Goal: Book appointment/travel/reservation

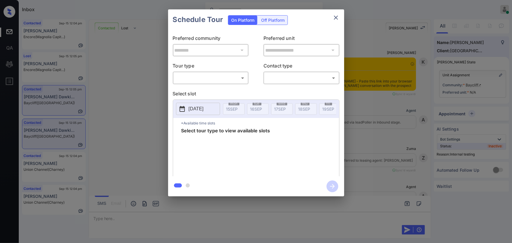
scroll to position [699, 0]
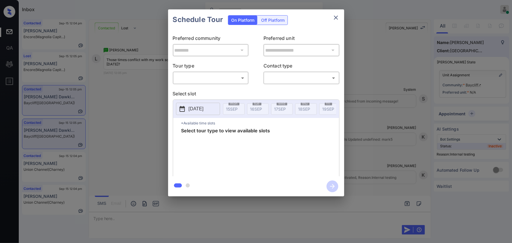
click at [213, 80] on body "Inbox Kenneth Umali Online Set yourself offline Set yourself on break Profile S…" at bounding box center [256, 121] width 512 height 243
click at [208, 90] on li "In Person" at bounding box center [210, 91] width 73 height 11
type input "********"
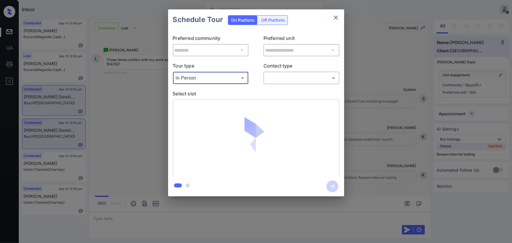
click at [274, 80] on body "Inbox Kenneth Umali Online Set yourself offline Set yourself on break Profile S…" at bounding box center [256, 121] width 512 height 243
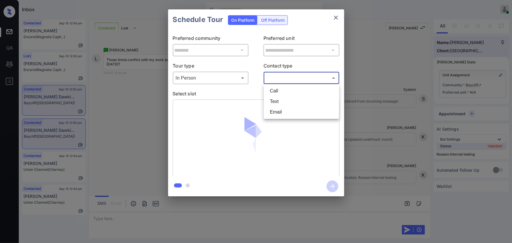
click at [275, 100] on li "Text" at bounding box center [301, 101] width 73 height 11
type input "****"
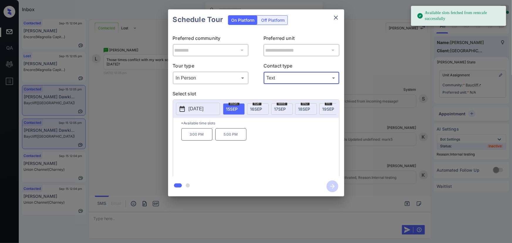
click at [324, 107] on span "19 SEP" at bounding box center [329, 109] width 12 height 5
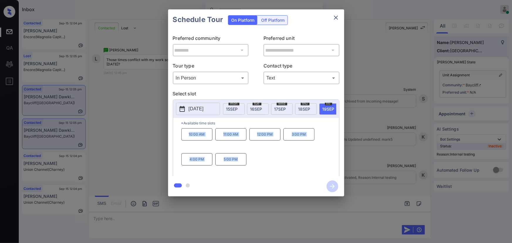
copy div "10:00 AM 11:00 AM 12:00 PM 3:00 PM 4:00 PM 5:00 PM"
drag, startPoint x: 237, startPoint y: 164, endPoint x: 165, endPoint y: 218, distance: 90.2
click at [187, 139] on div "10:00 AM 11:00 AM 12:00 PM 3:00 PM 4:00 PM 5:00 PM" at bounding box center [260, 151] width 158 height 47
click at [171, 215] on div at bounding box center [256, 121] width 512 height 243
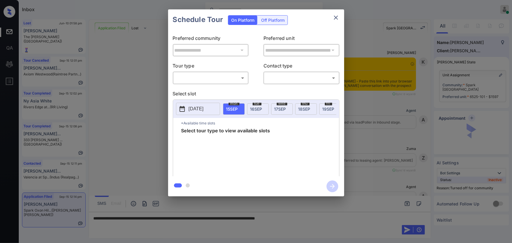
scroll to position [312, 0]
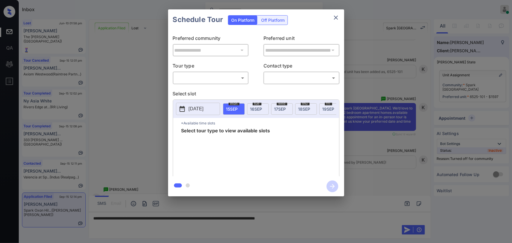
click at [208, 76] on body "Inbox Kenneth Umali Online Set yourself offline Set yourself on break Profile S…" at bounding box center [256, 121] width 512 height 243
click at [203, 87] on li "In Person" at bounding box center [210, 91] width 73 height 11
type input "********"
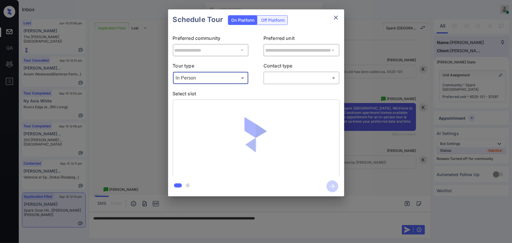
click at [276, 75] on body "Inbox [PERSON_NAME] Online Set yourself offline Set yourself on break Profile S…" at bounding box center [256, 121] width 512 height 243
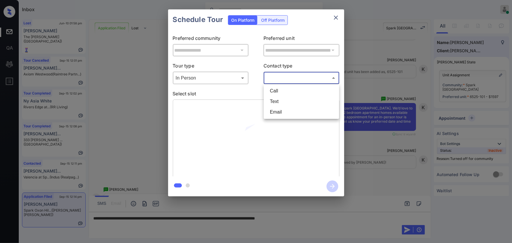
click at [282, 101] on li "Text" at bounding box center [301, 101] width 73 height 11
type input "****"
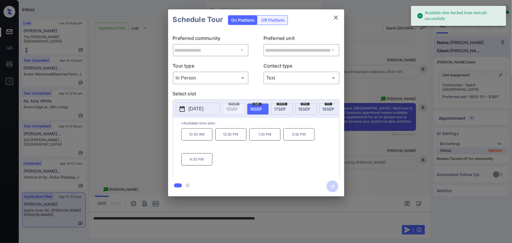
click at [255, 107] on span "16 SEP" at bounding box center [256, 109] width 12 height 5
click at [198, 138] on p "10:30 AM" at bounding box center [196, 134] width 31 height 12
click at [342, 223] on div at bounding box center [256, 121] width 512 height 243
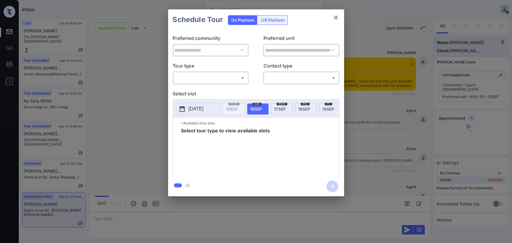
scroll to position [863, 0]
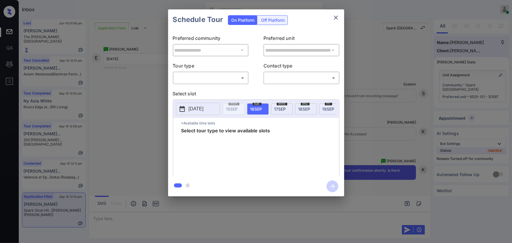
click at [220, 77] on body "Inbox Kenneth Umali Online Set yourself offline Set yourself on break Profile S…" at bounding box center [256, 121] width 512 height 243
click at [210, 89] on li "In Person" at bounding box center [210, 91] width 73 height 11
type input "********"
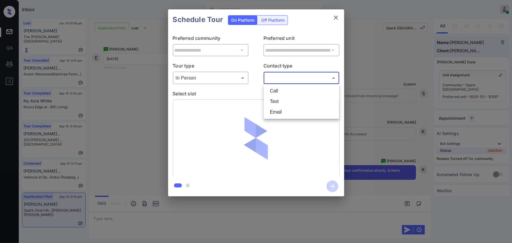
click at [287, 78] on body "Inbox Kenneth Umali Online Set yourself offline Set yourself on break Profile S…" at bounding box center [256, 121] width 512 height 243
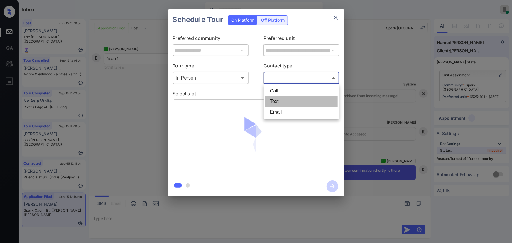
drag, startPoint x: 279, startPoint y: 103, endPoint x: 284, endPoint y: 103, distance: 4.4
click at [280, 103] on li "Text" at bounding box center [301, 101] width 73 height 11
type input "****"
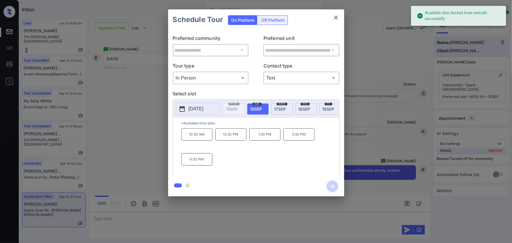
click at [194, 138] on p "10:30 AM" at bounding box center [196, 134] width 31 height 12
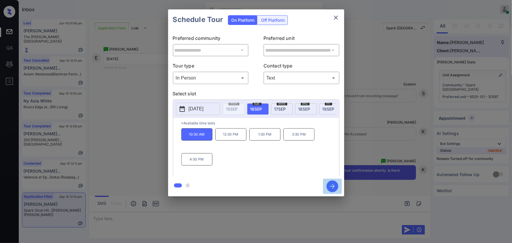
click at [333, 186] on icon "button" at bounding box center [333, 187] width 12 height 12
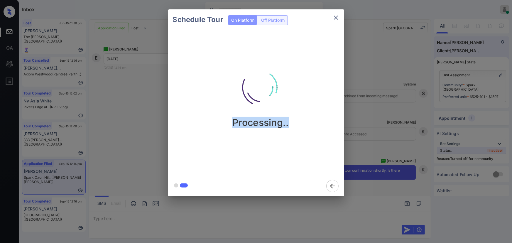
drag, startPoint x: 295, startPoint y: 124, endPoint x: 225, endPoint y: 132, distance: 70.3
click at [225, 132] on div "Processing.." at bounding box center [261, 103] width 186 height 146
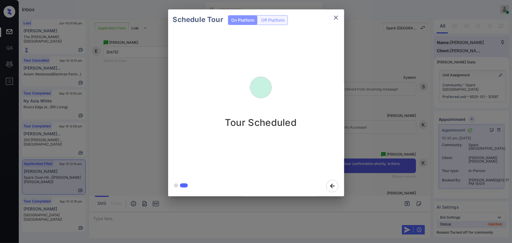
click at [336, 17] on icon "close" at bounding box center [336, 18] width 4 height 4
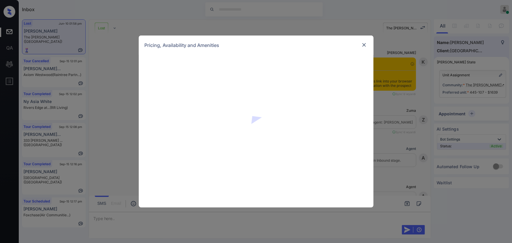
scroll to position [2158, 0]
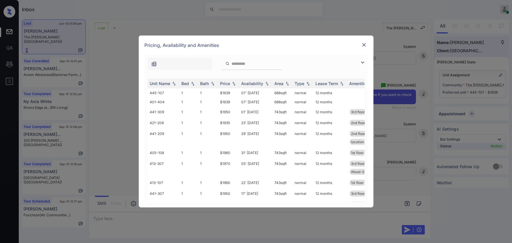
click at [362, 60] on img at bounding box center [362, 62] width 7 height 7
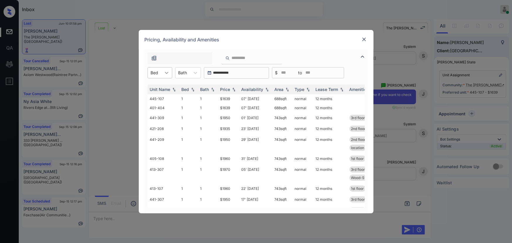
click at [161, 73] on div at bounding box center [166, 73] width 11 height 11
click at [157, 87] on div "1" at bounding box center [160, 87] width 25 height 11
click at [200, 72] on icon at bounding box center [199, 73] width 6 height 6
click at [198, 73] on icon at bounding box center [199, 73] width 4 height 2
click at [193, 70] on div at bounding box center [198, 73] width 11 height 11
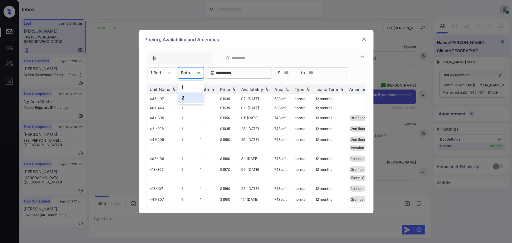
click at [190, 87] on div "1" at bounding box center [191, 87] width 26 height 11
click at [229, 87] on div "Price" at bounding box center [225, 89] width 10 height 5
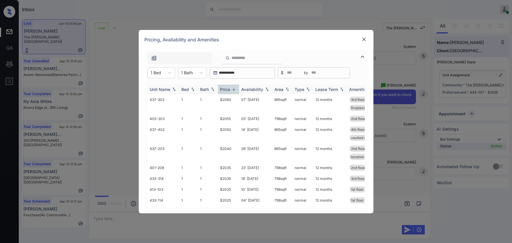
click at [229, 88] on div "Price" at bounding box center [225, 89] width 10 height 5
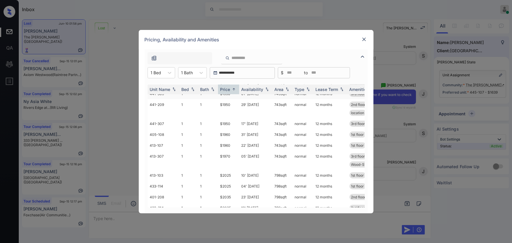
scroll to position [53, 0]
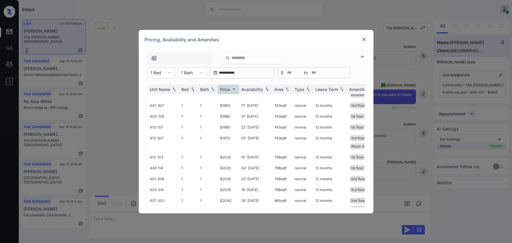
click at [400, 189] on div "**********" at bounding box center [256, 121] width 512 height 243
click at [364, 39] on img at bounding box center [364, 39] width 6 height 6
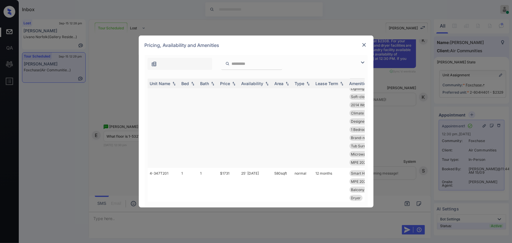
scroll to position [89, 0]
click at [395, 119] on div "**********" at bounding box center [256, 121] width 512 height 243
click at [363, 47] on img at bounding box center [364, 45] width 6 height 6
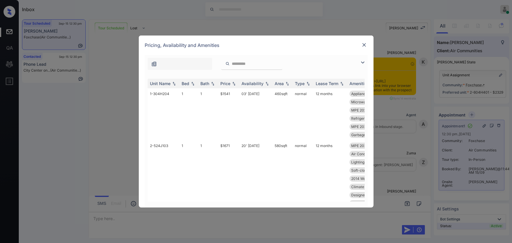
click at [175, 61] on div at bounding box center [180, 64] width 65 height 12
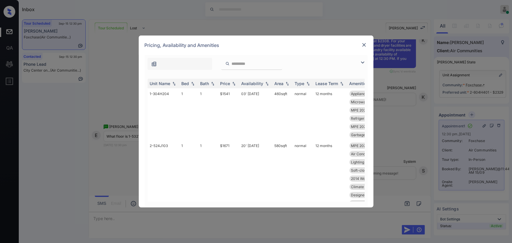
click at [174, 63] on div at bounding box center [180, 64] width 65 height 12
click at [255, 62] on input "search" at bounding box center [255, 63] width 48 height 5
paste input "*********"
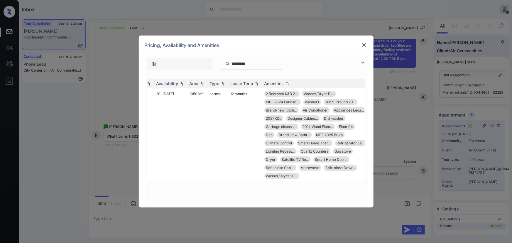
scroll to position [0, 86]
type input "*********"
copy span "Floor 04"
drag, startPoint x: 356, startPoint y: 127, endPoint x: 338, endPoint y: 127, distance: 17.9
click at [338, 127] on div "2 Bedroom K&B 2... Washer/Dryer Pl... MPE 2024 Landsc... Washer1 Tub Surround 2…" at bounding box center [315, 135] width 102 height 88
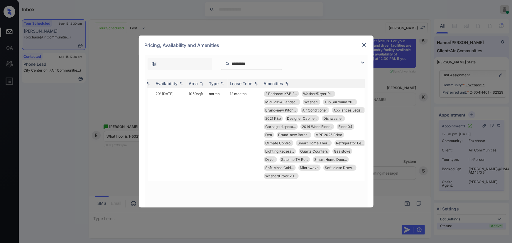
drag, startPoint x: 255, startPoint y: 63, endPoint x: 232, endPoint y: 63, distance: 23.2
click at [232, 63] on input "*********" at bounding box center [255, 63] width 48 height 5
click at [205, 95] on td "1050 sqft" at bounding box center [197, 134] width 20 height 93
click at [363, 44] on img at bounding box center [364, 45] width 6 height 6
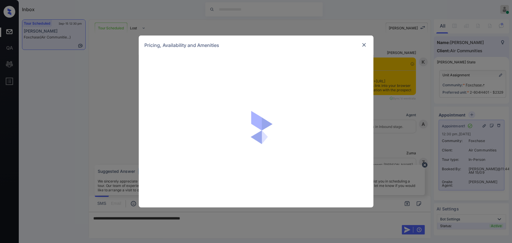
scroll to position [4751, 0]
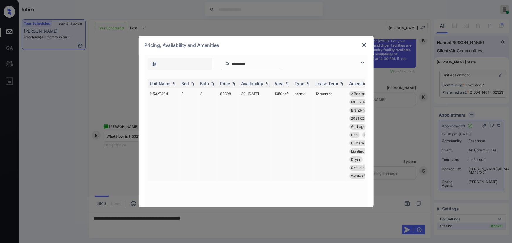
drag, startPoint x: 285, startPoint y: 92, endPoint x: 273, endPoint y: 93, distance: 11.8
click at [273, 93] on td "1050 sqft" at bounding box center [282, 134] width 20 height 93
copy td "1050 sqft"
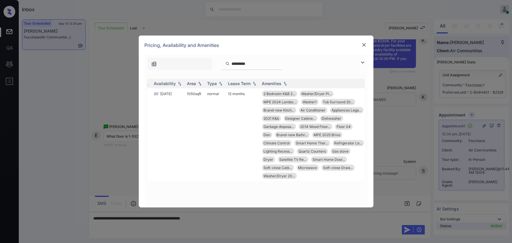
scroll to position [0, 89]
click at [365, 47] on img at bounding box center [364, 45] width 6 height 6
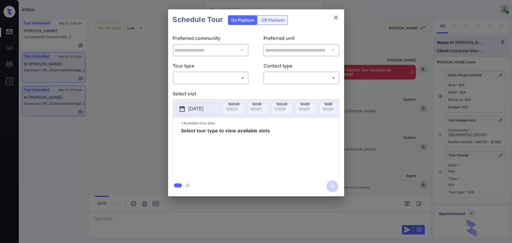
scroll to position [50, 0]
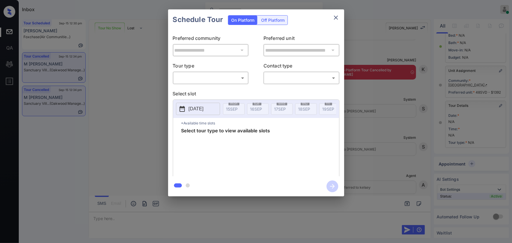
click at [207, 79] on body "Inbox [PERSON_NAME] Online Set yourself offline Set yourself on break Profile S…" at bounding box center [256, 121] width 512 height 243
drag, startPoint x: 205, startPoint y: 93, endPoint x: 209, endPoint y: 91, distance: 4.1
click at [207, 92] on li "In Person" at bounding box center [210, 91] width 73 height 11
type input "********"
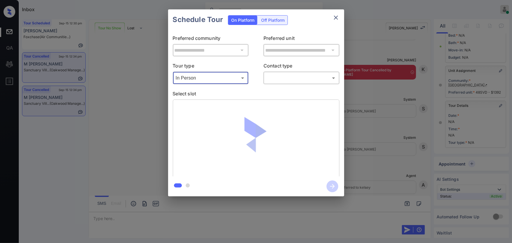
click at [287, 79] on body "Inbox Kenneth Umali Online Set yourself offline Set yourself on break Profile S…" at bounding box center [256, 121] width 512 height 243
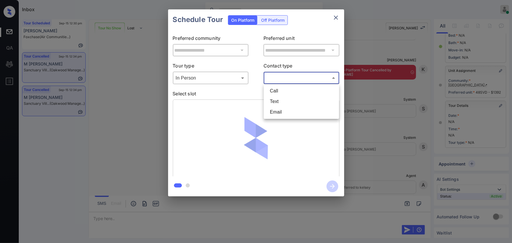
click at [277, 98] on li "Text" at bounding box center [301, 101] width 73 height 11
type input "****"
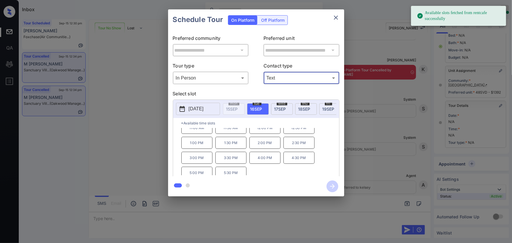
scroll to position [10, 0]
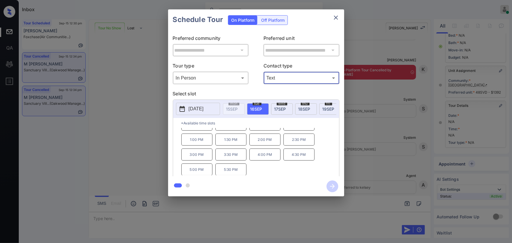
click at [203, 172] on p "5:00 PM" at bounding box center [196, 170] width 31 height 12
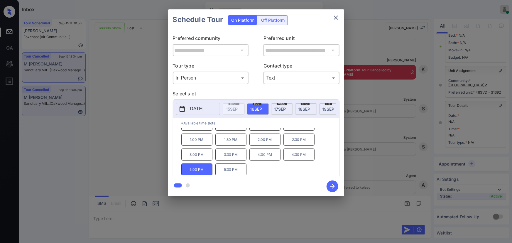
click at [329, 235] on div at bounding box center [256, 121] width 512 height 243
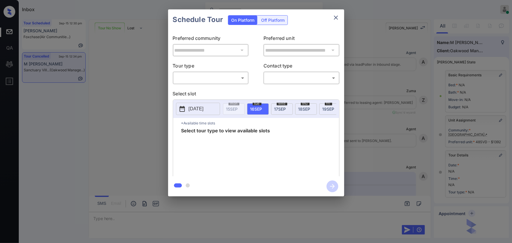
scroll to position [1305, 0]
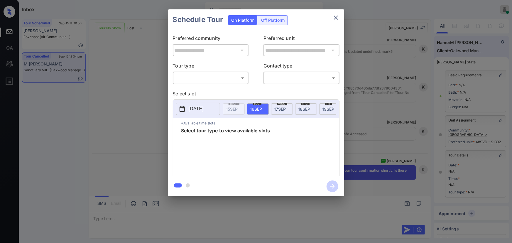
click at [207, 79] on body "Inbox Kenneth Umali Online Set yourself offline Set yourself on break Profile S…" at bounding box center [256, 121] width 512 height 243
click at [202, 88] on li "In Person" at bounding box center [210, 91] width 73 height 11
type input "********"
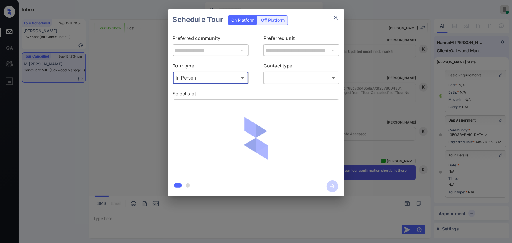
click at [279, 77] on body "Inbox Kenneth Umali Online Set yourself offline Set yourself on break Profile S…" at bounding box center [256, 121] width 512 height 243
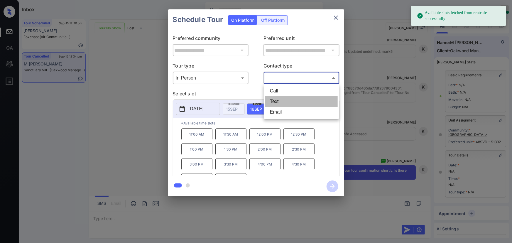
click at [277, 101] on li "Text" at bounding box center [301, 101] width 73 height 11
type input "****"
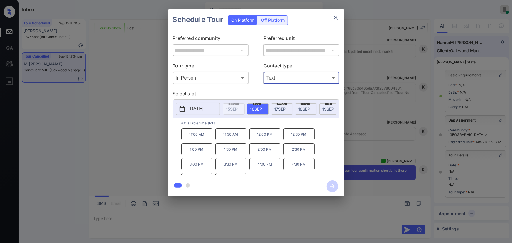
click at [372, 170] on div "**********" at bounding box center [256, 103] width 512 height 206
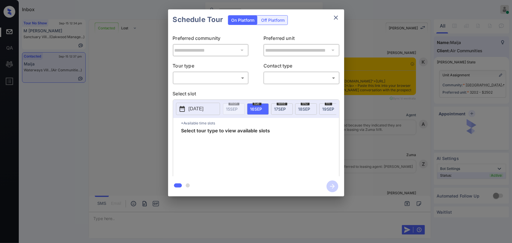
scroll to position [1160, 0]
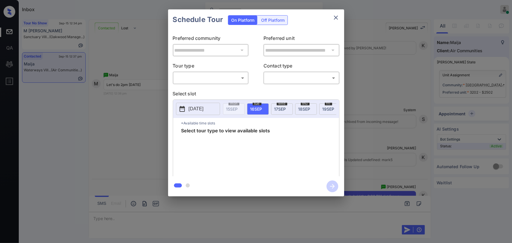
click at [397, 158] on div "**********" at bounding box center [256, 103] width 512 height 206
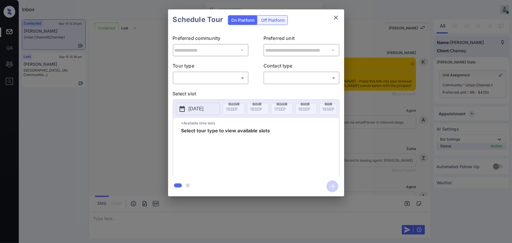
scroll to position [1688, 0]
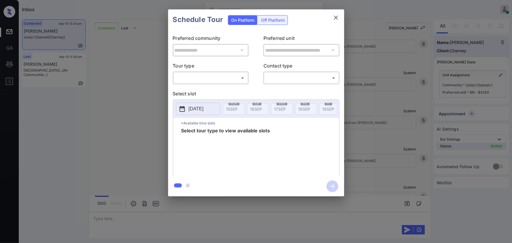
click at [234, 78] on body "Inbox Kenneth Umali Online Set yourself offline Set yourself on break Profile S…" at bounding box center [256, 121] width 512 height 243
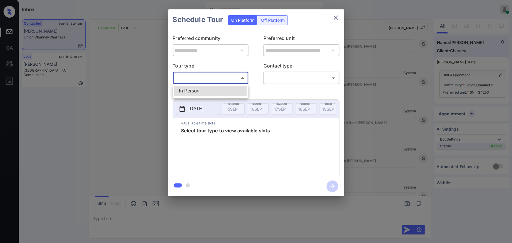
drag, startPoint x: 225, startPoint y: 92, endPoint x: 242, endPoint y: 90, distance: 17.1
click at [226, 91] on li "In Person" at bounding box center [210, 91] width 73 height 11
type input "********"
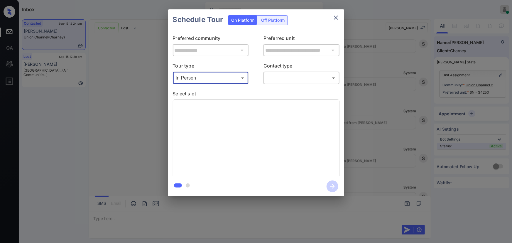
click at [289, 83] on div "​ ​" at bounding box center [302, 78] width 76 height 13
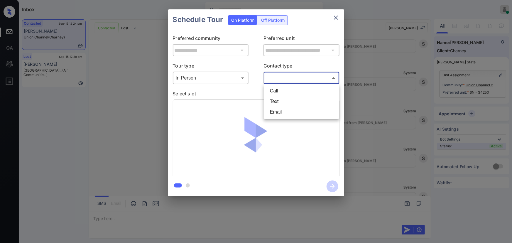
click at [290, 76] on body "Inbox Kenneth Umali Online Set yourself offline Set yourself on break Profile S…" at bounding box center [256, 121] width 512 height 243
click at [287, 98] on li "Text" at bounding box center [301, 101] width 73 height 11
type input "****"
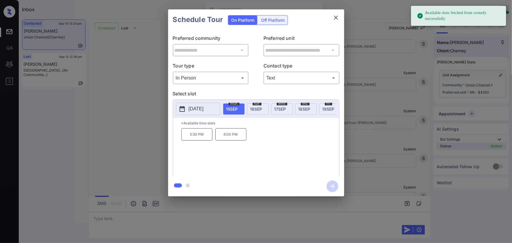
click at [253, 109] on span "[DATE]" at bounding box center [256, 109] width 12 height 5
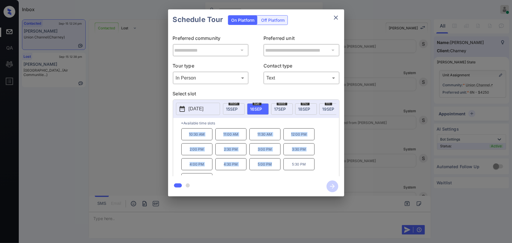
drag, startPoint x: 271, startPoint y: 167, endPoint x: 182, endPoint y: 135, distance: 94.0
click at [182, 135] on div "10:30 AM 11:00 AM 11:30 AM 12:00 PM 2:00 PM 2:30 PM 3:00 PM 3:30 PM 4:00 PM 4:3…" at bounding box center [260, 151] width 158 height 47
copy div "10:30 AM 11:00 AM 11:30 AM 12:00 PM 2:00 PM 2:30 PM 3:00 PM 3:30 PM 4:00 PM 4:3…"
click at [207, 215] on div at bounding box center [256, 121] width 512 height 243
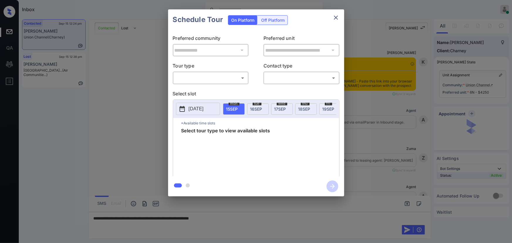
scroll to position [1688, 0]
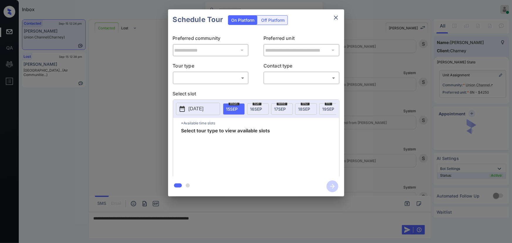
click at [214, 79] on body "Inbox [PERSON_NAME] Online Set yourself offline Set yourself on break Profile S…" at bounding box center [256, 121] width 512 height 243
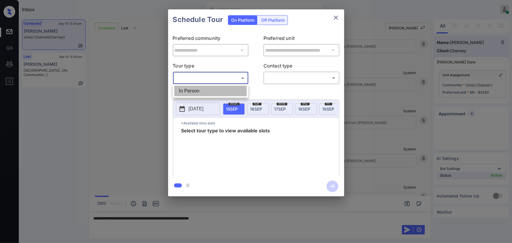
click at [211, 91] on li "In Person" at bounding box center [210, 91] width 73 height 11
type input "********"
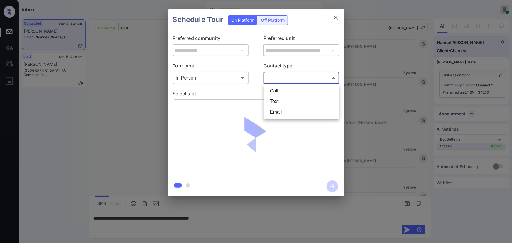
click at [284, 80] on body "Inbox [PERSON_NAME] Online Set yourself offline Set yourself on break Profile S…" at bounding box center [256, 121] width 512 height 243
click at [279, 101] on li "Text" at bounding box center [301, 101] width 73 height 11
type input "****"
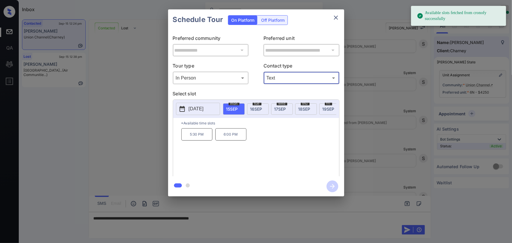
click at [254, 107] on span "[DATE]" at bounding box center [256, 109] width 12 height 5
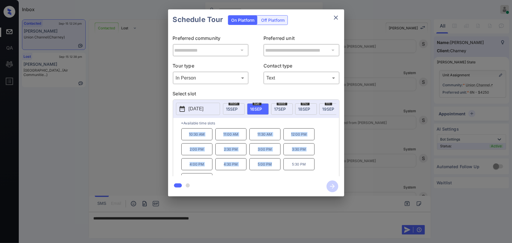
drag, startPoint x: 269, startPoint y: 168, endPoint x: 186, endPoint y: 140, distance: 88.4
click at [186, 140] on div "10:30 AM 11:00 AM 11:30 AM 12:00 PM 2:00 PM 2:30 PM 3:00 PM 3:30 PM 4:00 PM 4:3…" at bounding box center [260, 151] width 158 height 47
copy div "10:30 AM 11:00 AM 11:30 AM 12:00 PM 2:00 PM 2:30 PM 3:00 PM 3:30 PM 4:00 PM 4:3…"
click at [258, 222] on div at bounding box center [256, 121] width 512 height 243
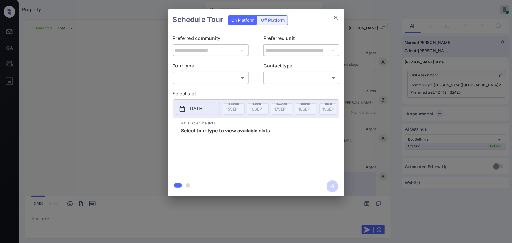
scroll to position [1455, 0]
click at [219, 78] on body "Property [PERSON_NAME] Online Set yourself offline Set yourself on break Profil…" at bounding box center [256, 121] width 512 height 243
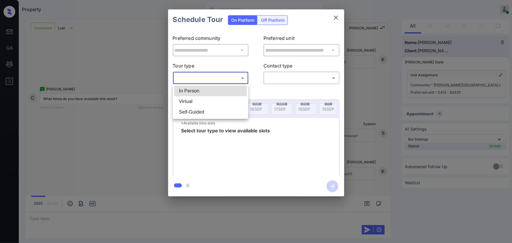
click at [207, 91] on li "In Person" at bounding box center [210, 91] width 73 height 11
type input "********"
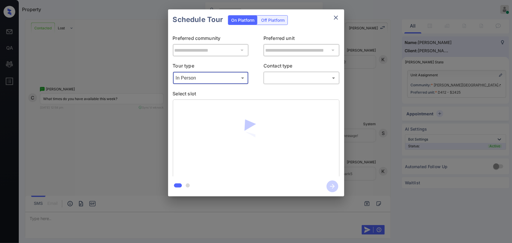
click at [282, 78] on body "Property [PERSON_NAME] Online Set yourself offline Set yourself on break Profil…" at bounding box center [256, 121] width 512 height 243
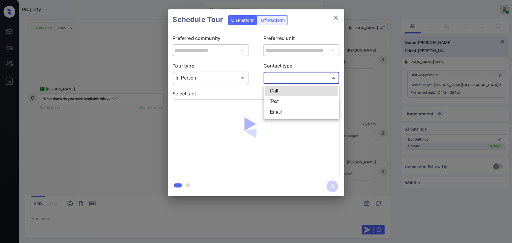
click at [280, 104] on li "Text" at bounding box center [301, 101] width 73 height 11
type input "****"
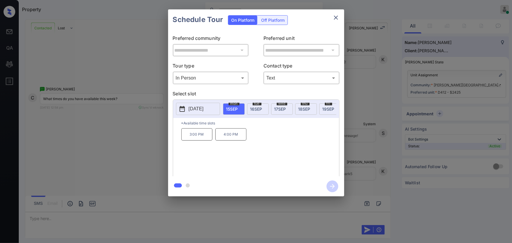
click at [255, 109] on span "16 SEP" at bounding box center [256, 109] width 12 height 5
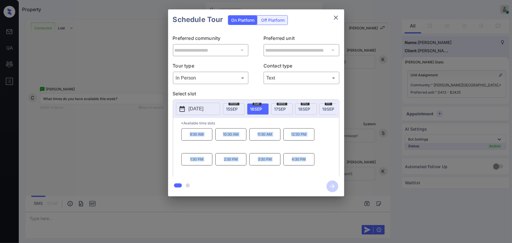
copy div "9:30 AM 10:30 AM 11:30 AM 12:30 PM 1:30 PM 2:30 PM 3:30 PM 4:30 PM"
drag, startPoint x: 310, startPoint y: 162, endPoint x: 184, endPoint y: 140, distance: 128.1
click at [184, 140] on div "9:30 AM 10:30 AM 11:30 AM 12:30 PM 1:30 PM 2:30 PM 3:30 PM 4:30 PM" at bounding box center [260, 151] width 158 height 47
click at [139, 218] on div at bounding box center [256, 121] width 512 height 243
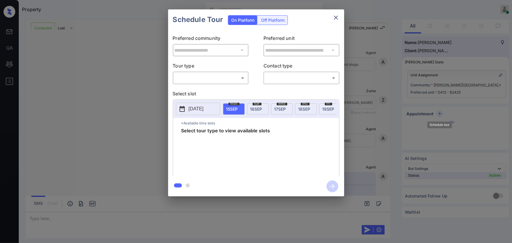
scroll to position [1455, 0]
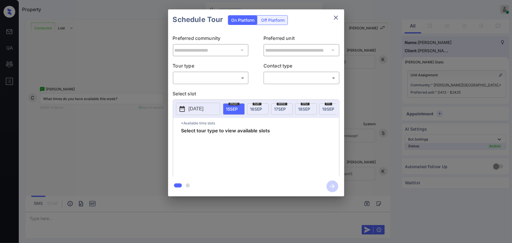
click at [226, 76] on body "Property [PERSON_NAME] Online Set yourself offline Set yourself on break Profil…" at bounding box center [256, 121] width 512 height 243
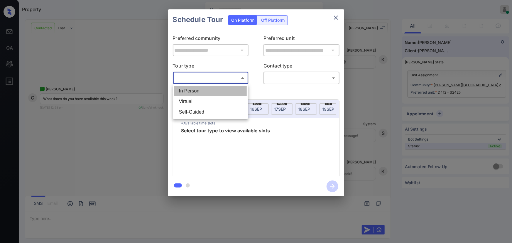
click at [212, 92] on li "In Person" at bounding box center [210, 91] width 73 height 11
type input "********"
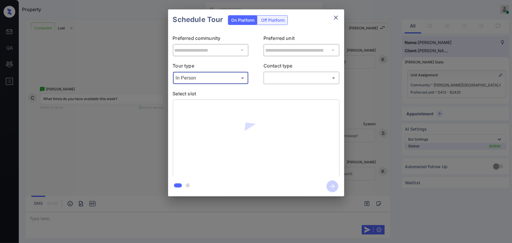
click at [287, 79] on body "Property [PERSON_NAME] Online Set yourself offline Set yourself on break Profil…" at bounding box center [256, 121] width 512 height 243
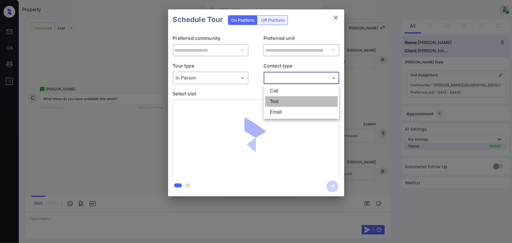
click at [284, 100] on li "Text" at bounding box center [301, 101] width 73 height 11
type input "****"
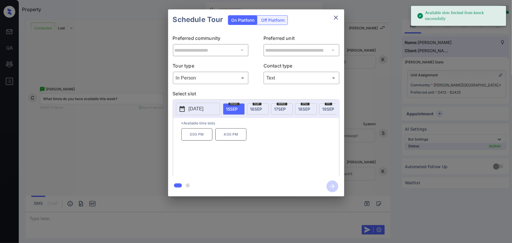
click at [192, 106] on p "[DATE]" at bounding box center [196, 108] width 15 height 7
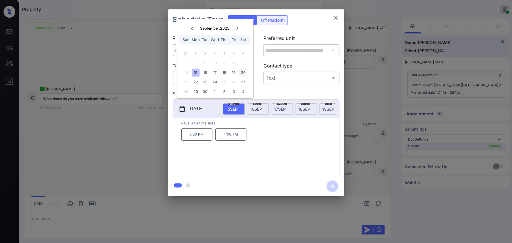
click at [243, 73] on div "20" at bounding box center [244, 73] width 8 height 8
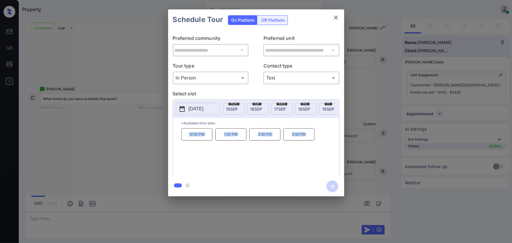
copy div "12:30 PM 1:30 PM 2:30 PM 3:30 PM"
drag, startPoint x: 310, startPoint y: 137, endPoint x: 185, endPoint y: 140, distance: 125.7
click at [185, 140] on div "12:30 PM 1:30 PM 2:30 PM 3:30 PM" at bounding box center [260, 151] width 158 height 47
click at [140, 214] on div at bounding box center [256, 121] width 512 height 243
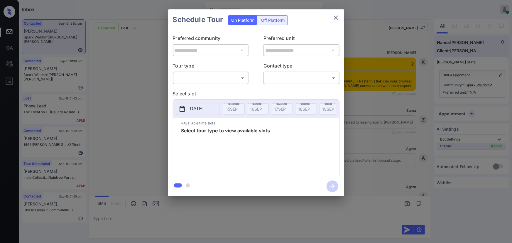
scroll to position [168, 0]
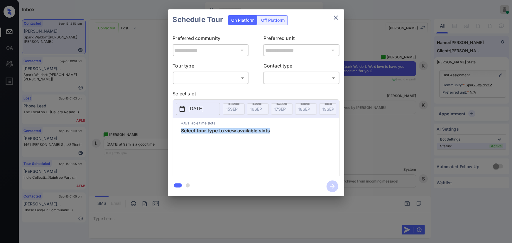
drag, startPoint x: 429, startPoint y: 122, endPoint x: 426, endPoint y: 154, distance: 31.9
click at [426, 154] on div "**********" at bounding box center [256, 103] width 512 height 206
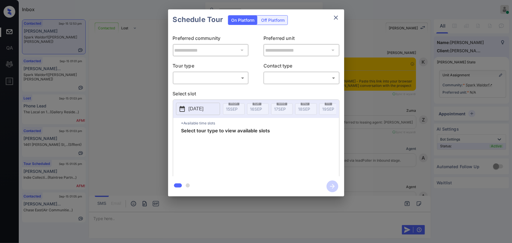
scroll to position [338, 0]
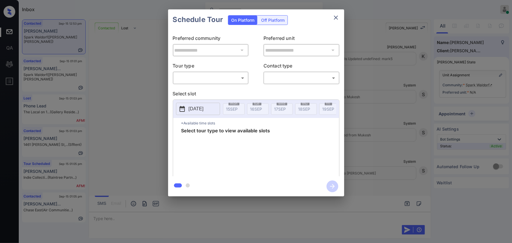
click at [186, 76] on body "Inbox Kenneth Umali Online Set yourself offline Set yourself on break Profile S…" at bounding box center [256, 121] width 512 height 243
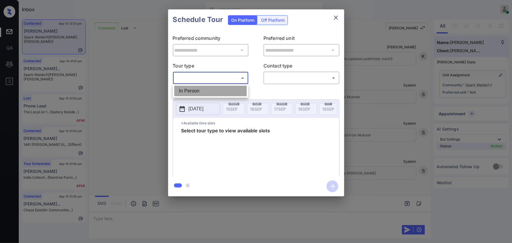
drag, startPoint x: 197, startPoint y: 91, endPoint x: 220, endPoint y: 95, distance: 23.3
click at [198, 91] on li "In Person" at bounding box center [210, 91] width 73 height 11
type input "********"
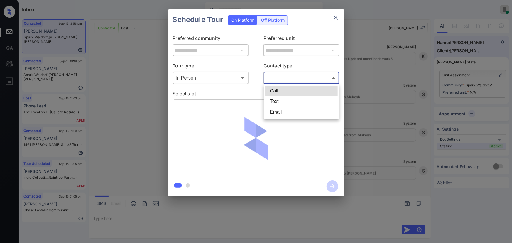
click at [289, 82] on body "Inbox Kenneth Umali Online Set yourself offline Set yourself on break Profile S…" at bounding box center [256, 121] width 512 height 243
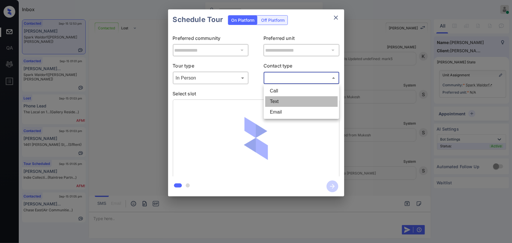
click at [282, 100] on li "Text" at bounding box center [301, 101] width 73 height 11
type input "****"
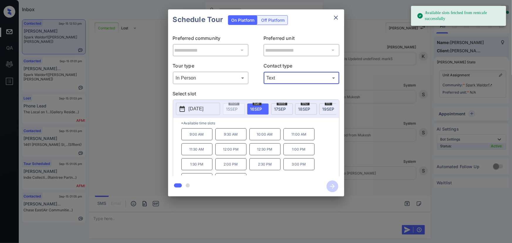
drag, startPoint x: 202, startPoint y: 138, endPoint x: 299, endPoint y: 164, distance: 100.8
click at [202, 137] on p "9:00 AM" at bounding box center [196, 134] width 31 height 12
click at [374, 169] on div "**********" at bounding box center [256, 103] width 512 height 206
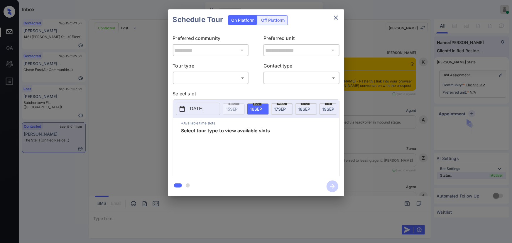
scroll to position [848, 0]
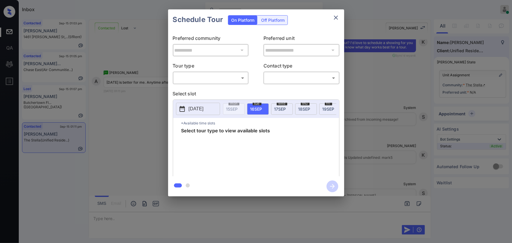
click at [210, 79] on body "Inbox [PERSON_NAME] Online Set yourself offline Set yourself on break Profile S…" at bounding box center [256, 121] width 512 height 243
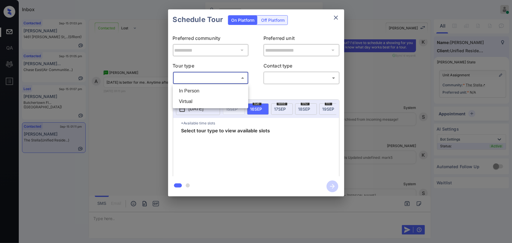
click at [202, 90] on li "In Person" at bounding box center [210, 91] width 73 height 11
type input "********"
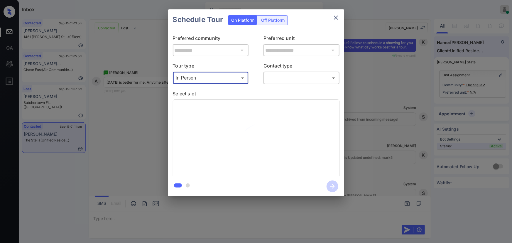
click at [274, 76] on body "Inbox Kenneth Umali Online Set yourself offline Set yourself on break Profile S…" at bounding box center [256, 121] width 512 height 243
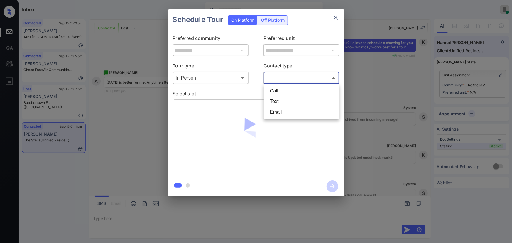
click at [275, 101] on li "Text" at bounding box center [301, 101] width 73 height 11
type input "****"
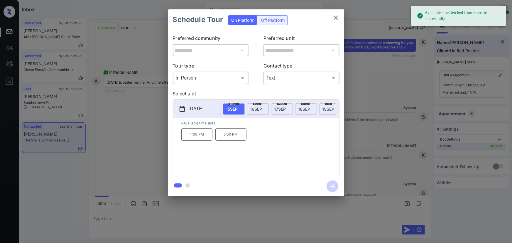
click at [323, 107] on span "19 SEP" at bounding box center [329, 109] width 12 height 5
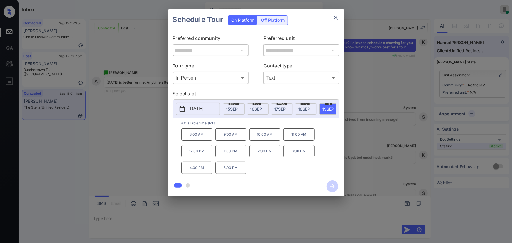
click at [358, 182] on div "**********" at bounding box center [256, 103] width 512 height 206
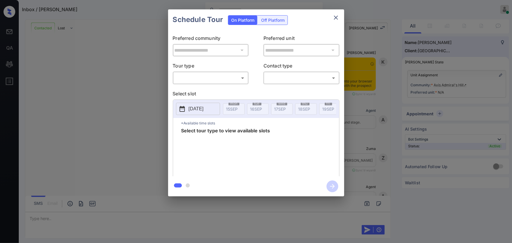
scroll to position [796, 0]
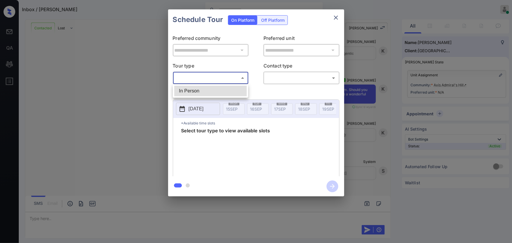
click at [185, 76] on body "Inbox / [PERSON_NAME] [PERSON_NAME] Online Set yourself offline Set yourself on…" at bounding box center [256, 121] width 512 height 243
drag, startPoint x: 201, startPoint y: 92, endPoint x: 223, endPoint y: 95, distance: 22.5
click at [202, 92] on li "In Person" at bounding box center [210, 91] width 73 height 11
type input "********"
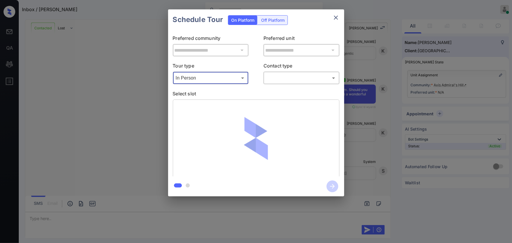
click at [279, 80] on body "Inbox / Fran Defreitas Kenneth Umali Online Set yourself offline Set yourself o…" at bounding box center [256, 121] width 512 height 243
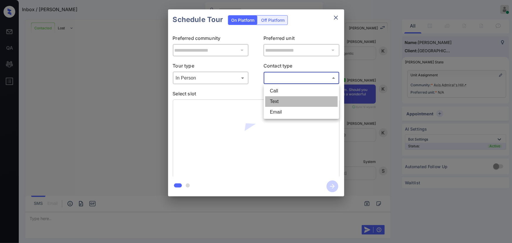
click at [277, 99] on li "Text" at bounding box center [301, 101] width 73 height 11
type input "****"
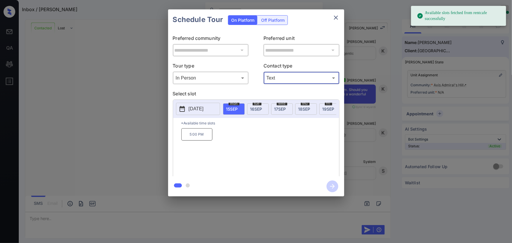
click at [306, 109] on span "18 SEP" at bounding box center [305, 109] width 12 height 5
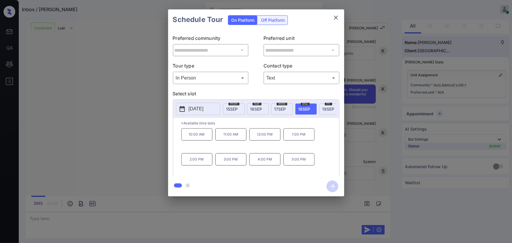
click at [361, 137] on div "**********" at bounding box center [256, 103] width 512 height 206
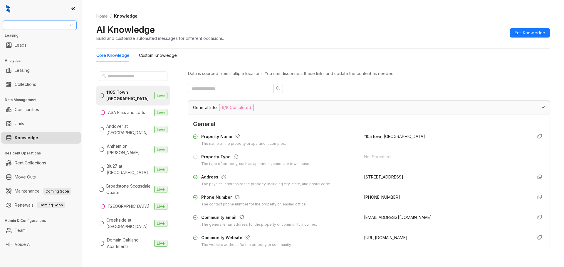
click at [70, 25] on span "Magnolia Capital" at bounding box center [39, 25] width 67 height 9
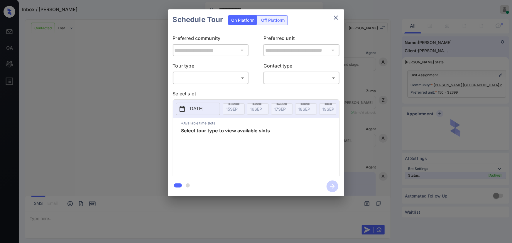
scroll to position [1110, 0]
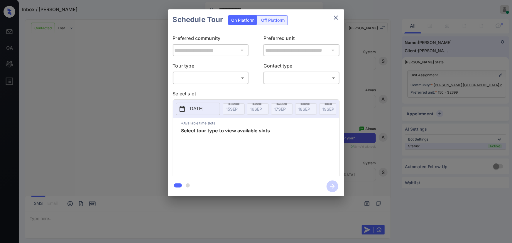
click at [214, 78] on body "**********" at bounding box center [256, 121] width 512 height 243
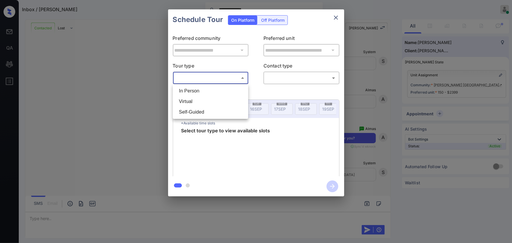
click at [195, 98] on li "Virtual" at bounding box center [210, 101] width 73 height 11
type input "*******"
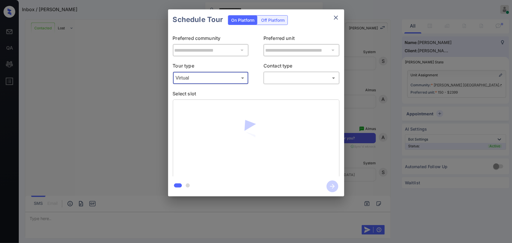
click at [280, 79] on body "**********" at bounding box center [256, 121] width 512 height 243
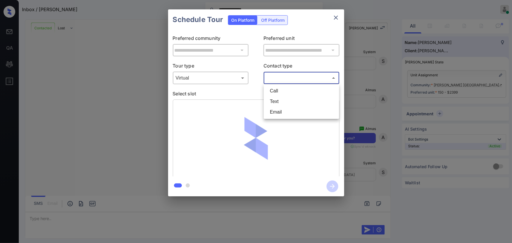
click at [362, 106] on div at bounding box center [256, 121] width 512 height 243
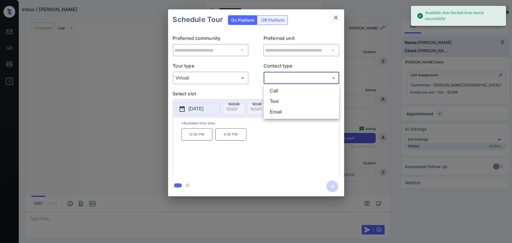
click at [279, 81] on body "**********" at bounding box center [256, 121] width 512 height 243
click at [276, 102] on li "Text" at bounding box center [301, 101] width 73 height 11
type input "****"
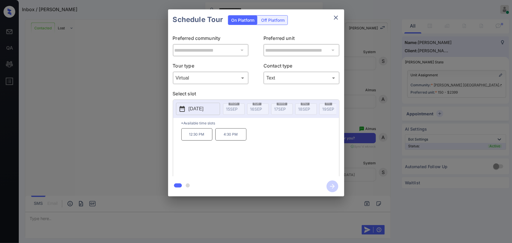
click at [200, 108] on p "[DATE]" at bounding box center [196, 108] width 15 height 7
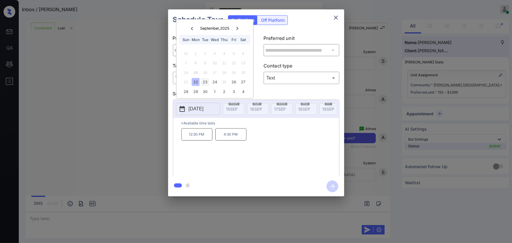
click at [207, 83] on div "23" at bounding box center [205, 82] width 8 height 8
click at [194, 82] on div "22" at bounding box center [196, 82] width 8 height 8
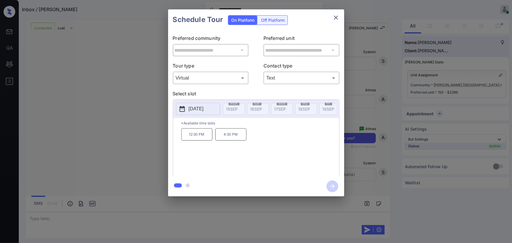
click at [234, 137] on p "4:30 PM" at bounding box center [230, 134] width 31 height 12
click at [411, 0] on div "**********" at bounding box center [256, 103] width 512 height 206
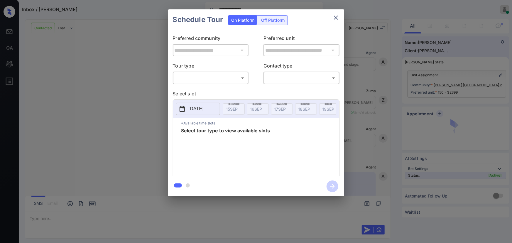
scroll to position [1270, 0]
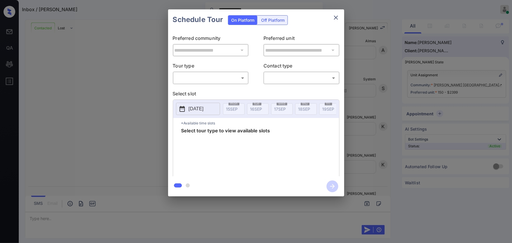
click at [193, 76] on body "**********" at bounding box center [256, 121] width 512 height 243
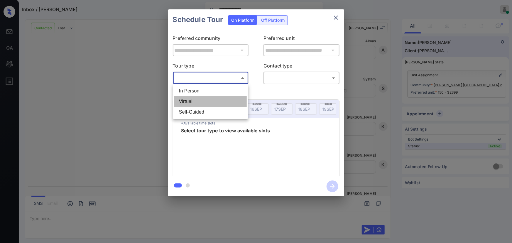
click at [185, 101] on li "Virtual" at bounding box center [210, 101] width 73 height 11
type input "*******"
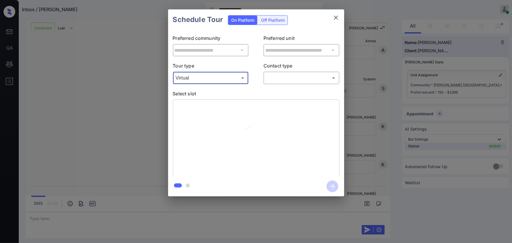
click at [285, 75] on body "**********" at bounding box center [256, 121] width 512 height 243
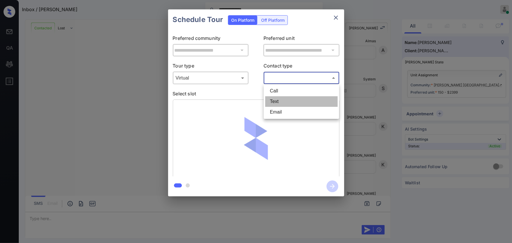
click at [278, 102] on li "Text" at bounding box center [301, 101] width 73 height 11
type input "****"
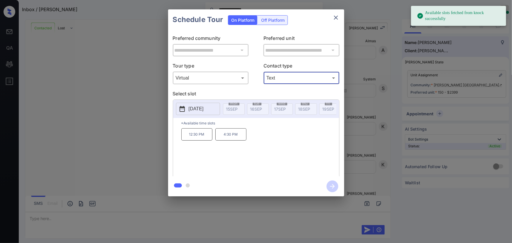
click at [190, 106] on p "[DATE]" at bounding box center [196, 108] width 15 height 7
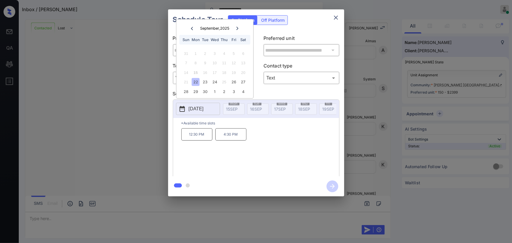
click at [195, 81] on div "22" at bounding box center [196, 82] width 8 height 8
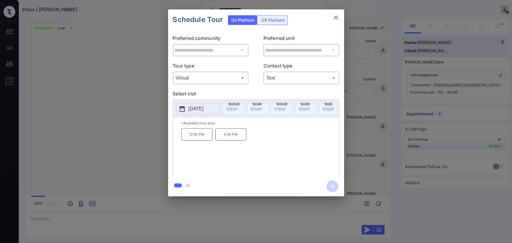
click at [230, 139] on p "4:30 PM" at bounding box center [230, 134] width 31 height 12
click at [335, 188] on icon "button" at bounding box center [333, 187] width 12 height 12
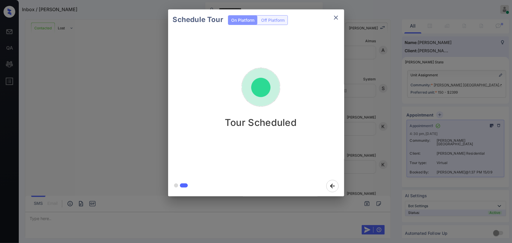
click at [336, 16] on icon "close" at bounding box center [336, 17] width 7 height 7
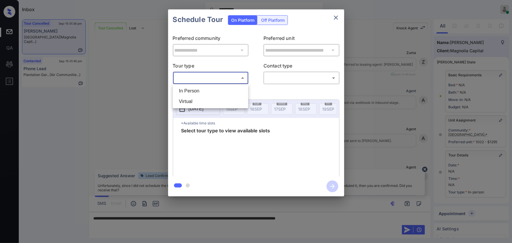
scroll to position [5925, 0]
drag, startPoint x: 205, startPoint y: 94, endPoint x: 248, endPoint y: 89, distance: 43.7
click at [205, 93] on li "In Person" at bounding box center [210, 91] width 73 height 11
type input "********"
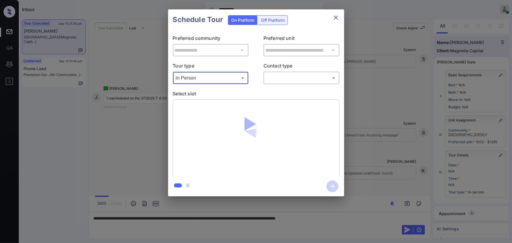
click at [294, 78] on body "**********" at bounding box center [256, 121] width 512 height 243
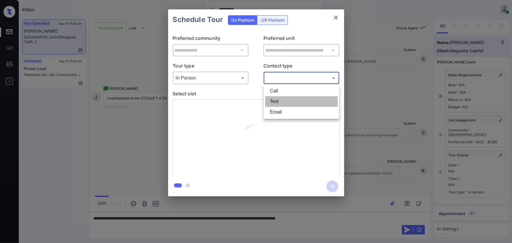
click at [280, 102] on li "Text" at bounding box center [301, 101] width 73 height 11
type input "****"
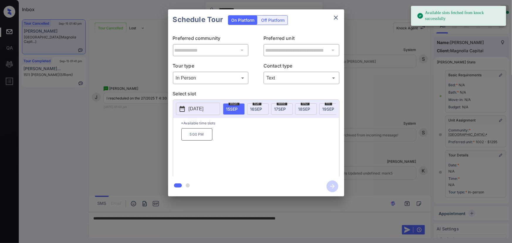
click at [202, 103] on button "2025-09-15" at bounding box center [198, 109] width 44 height 12
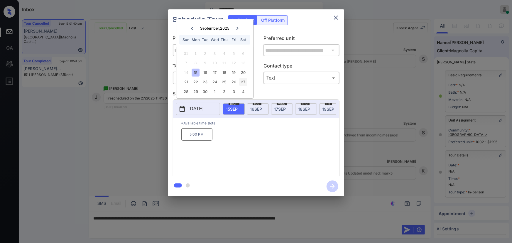
click at [245, 81] on div "27" at bounding box center [244, 82] width 8 height 8
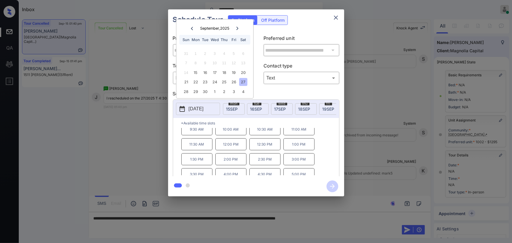
scroll to position [10, 0]
click at [265, 171] on p "4:30 PM" at bounding box center [265, 170] width 31 height 12
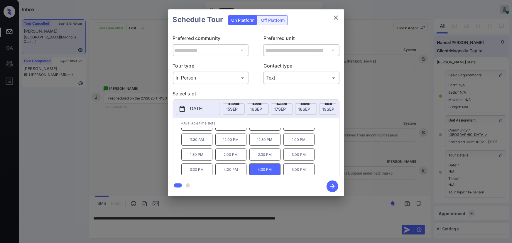
click at [403, 168] on div "**********" at bounding box center [256, 103] width 512 height 206
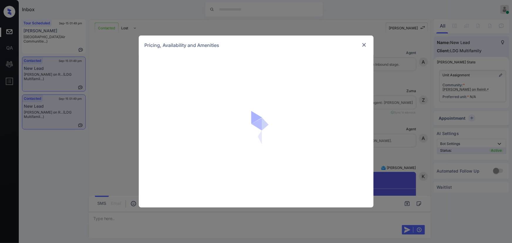
scroll to position [742, 0]
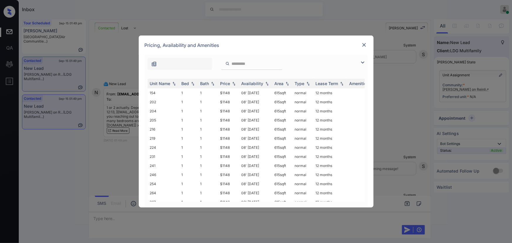
click at [362, 61] on img at bounding box center [362, 62] width 7 height 7
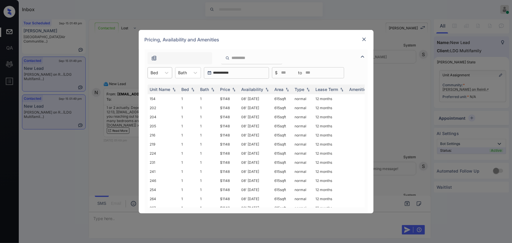
click at [153, 74] on div at bounding box center [155, 73] width 8 height 6
click at [153, 83] on div "1" at bounding box center [160, 87] width 25 height 11
click at [192, 73] on div "Bath" at bounding box center [185, 72] width 15 height 9
click at [186, 90] on div "1" at bounding box center [191, 87] width 26 height 11
click at [232, 90] on img at bounding box center [234, 89] width 6 height 4
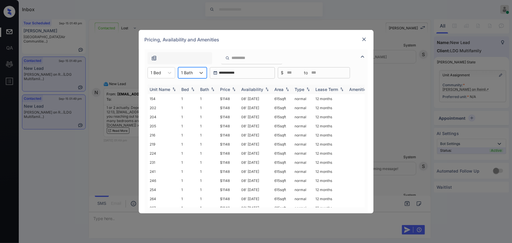
click at [232, 90] on img at bounding box center [234, 89] width 6 height 4
click at [228, 100] on td "$1148" at bounding box center [228, 98] width 21 height 9
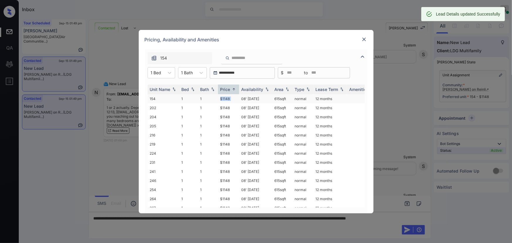
copy td "615 sqft"
drag, startPoint x: 286, startPoint y: 99, endPoint x: 259, endPoint y: 186, distance: 91.4
click at [273, 98] on td "615 sqft" at bounding box center [282, 98] width 20 height 9
click at [293, 221] on div "**********" at bounding box center [256, 121] width 512 height 243
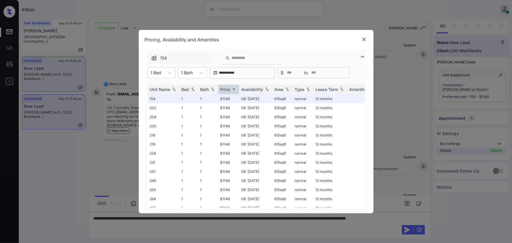
click at [293, 221] on div "**********" at bounding box center [256, 121] width 512 height 243
click at [169, 73] on icon at bounding box center [170, 73] width 4 height 2
click at [160, 97] on div "2" at bounding box center [162, 97] width 28 height 11
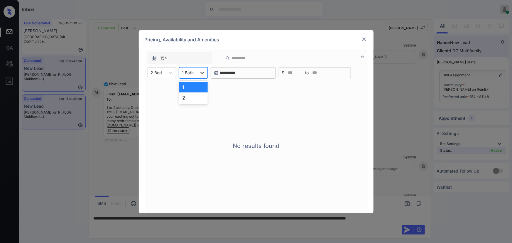
click at [197, 72] on div at bounding box center [202, 73] width 11 height 11
click at [191, 86] on div "1" at bounding box center [193, 87] width 29 height 11
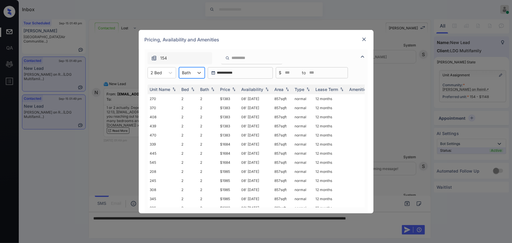
click at [188, 95] on td "2" at bounding box center [188, 98] width 19 height 9
click at [193, 74] on div "Bath" at bounding box center [186, 72] width 15 height 9
click at [185, 98] on div "2" at bounding box center [192, 97] width 26 height 11
click at [234, 90] on img at bounding box center [234, 89] width 6 height 4
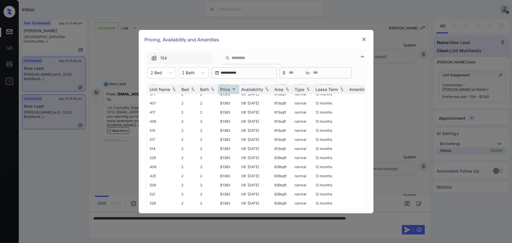
scroll to position [160, 0]
click at [170, 72] on icon at bounding box center [171, 73] width 6 height 6
click at [158, 85] on div "1" at bounding box center [162, 87] width 28 height 11
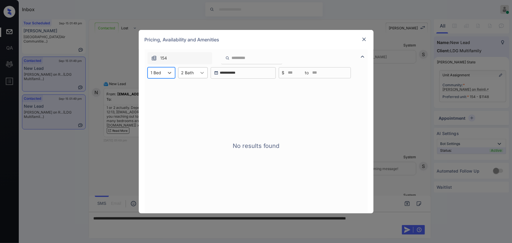
click at [202, 73] on icon at bounding box center [202, 73] width 6 height 6
click at [196, 86] on div "1" at bounding box center [193, 87] width 30 height 11
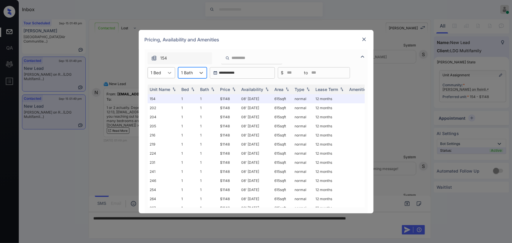
click at [170, 73] on icon at bounding box center [170, 73] width 6 height 6
drag, startPoint x: 159, startPoint y: 97, endPoint x: 186, endPoint y: 81, distance: 31.4
click at [159, 97] on div "2" at bounding box center [162, 97] width 28 height 11
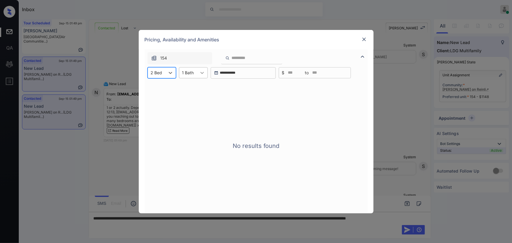
click at [201, 72] on icon at bounding box center [202, 73] width 6 height 6
click at [190, 96] on div "2" at bounding box center [193, 97] width 29 height 11
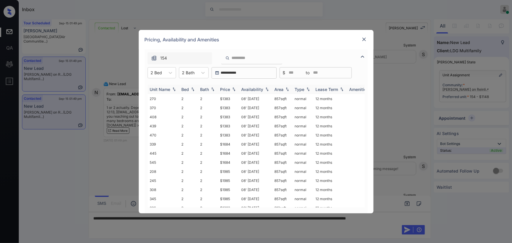
click at [234, 89] on img at bounding box center [234, 89] width 6 height 4
click at [228, 100] on td "$1383" at bounding box center [228, 98] width 21 height 9
drag, startPoint x: 228, startPoint y: 100, endPoint x: 369, endPoint y: 52, distance: 149.0
click at [229, 100] on td "$1383" at bounding box center [228, 98] width 21 height 9
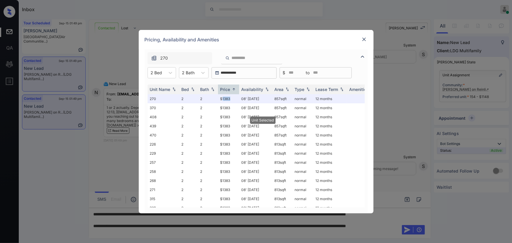
click at [367, 40] on img at bounding box center [364, 39] width 6 height 6
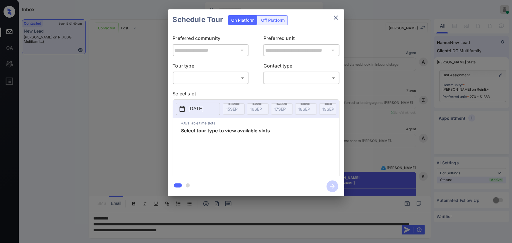
scroll to position [582, 0]
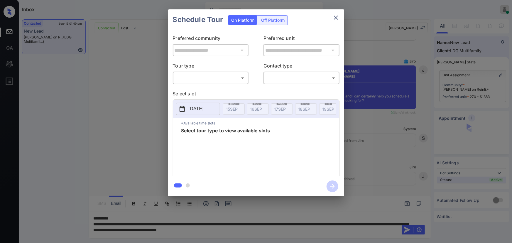
click at [208, 77] on body "Inbox Kenneth Umali Online Set yourself offline Set yourself on break Profile S…" at bounding box center [256, 121] width 512 height 243
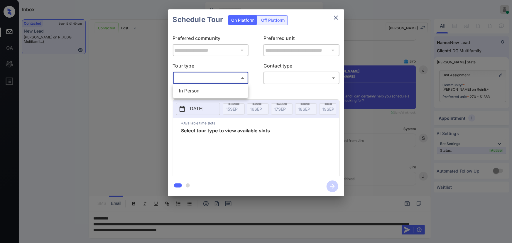
click at [203, 90] on li "In Person" at bounding box center [210, 91] width 73 height 11
type input "********"
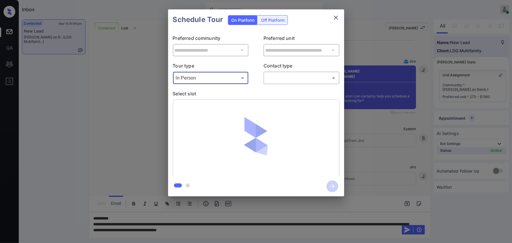
click at [300, 81] on body "Inbox Kenneth Umali Online Set yourself offline Set yourself on break Profile S…" at bounding box center [256, 121] width 512 height 243
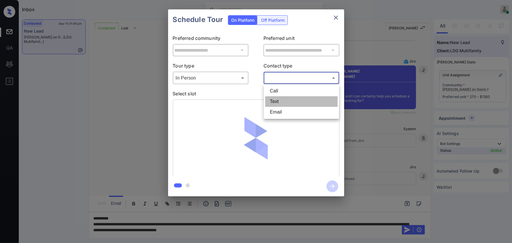
click at [290, 101] on li "Text" at bounding box center [301, 101] width 73 height 11
type input "****"
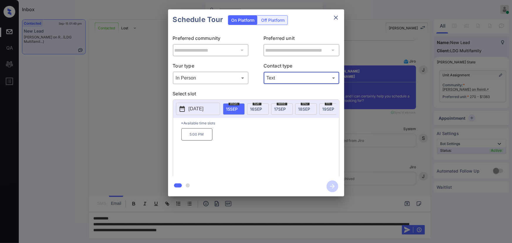
click at [277, 109] on span "17 SEP" at bounding box center [280, 109] width 12 height 5
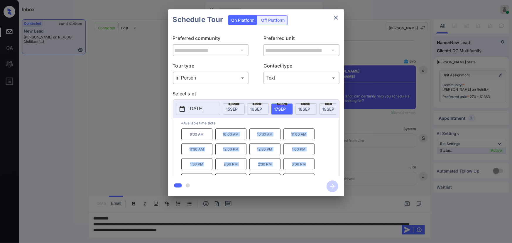
copy div "10:00 AM 10:30 AM 11:00 AM 11:30 AM 12:00 PM 12:30 PM 1:00 PM 1:30 PM 2:00 PM 2…"
drag, startPoint x: 309, startPoint y: 167, endPoint x: 210, endPoint y: 134, distance: 104.2
click at [210, 134] on div "9:30 AM 10:00 AM 10:30 AM 11:00 AM 11:30 AM 12:00 PM 12:30 PM 1:00 PM 1:30 PM 2…" at bounding box center [260, 151] width 158 height 47
click at [255, 107] on span "16 SEP" at bounding box center [256, 109] width 12 height 5
copy div "10:00 AM 10:30 AM 11:00 AM 11:30 AM 12:00 PM 12:30 PM 1:00 PM 1:30 PM 2:00 PM 2…"
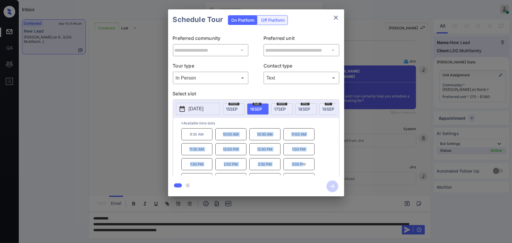
drag, startPoint x: 304, startPoint y: 168, endPoint x: 220, endPoint y: 134, distance: 90.3
click at [220, 134] on div "9:30 AM 10:00 AM 10:30 AM 11:00 AM 11:30 AM 12:00 PM 12:30 PM 1:00 PM 1:30 PM 2…" at bounding box center [260, 151] width 158 height 47
click at [320, 232] on div at bounding box center [256, 121] width 512 height 243
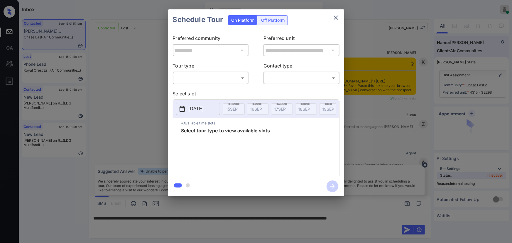
scroll to position [1349, 0]
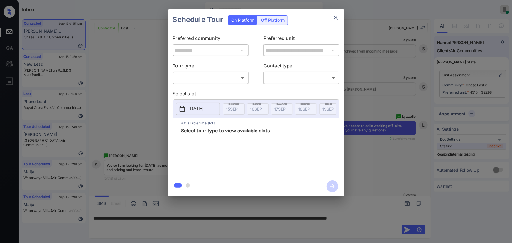
click at [218, 76] on body "Inbox Kenneth Umali Online Set yourself offline Set yourself on break Profile S…" at bounding box center [256, 121] width 512 height 243
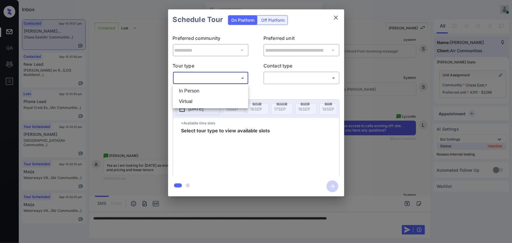
click at [211, 89] on li "In Person" at bounding box center [210, 91] width 73 height 11
type input "********"
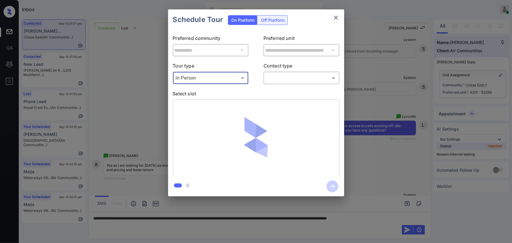
click at [273, 78] on body "Inbox Kenneth Umali Online Set yourself offline Set yourself on break Profile S…" at bounding box center [256, 121] width 512 height 243
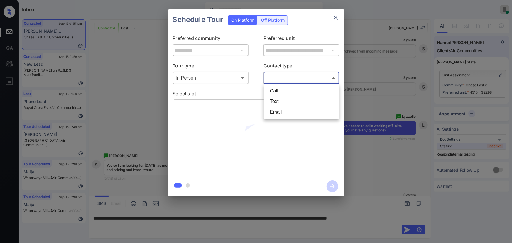
click at [275, 99] on li "Text" at bounding box center [301, 101] width 73 height 11
type input "****"
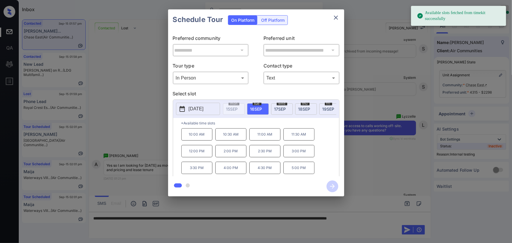
click at [256, 108] on span "[DATE]" at bounding box center [256, 109] width 12 height 5
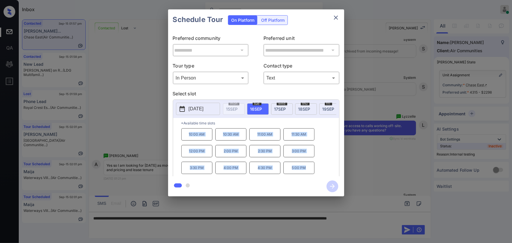
copy div "10:00 AM 10:30 AM 11:00 AM 11:30 AM 12:00 PM 2:00 PM 2:30 PM 3:00 PM 3:30 PM 4:…"
drag, startPoint x: 268, startPoint y: 167, endPoint x: 187, endPoint y: 136, distance: 87.0
click at [187, 136] on div "10:00 AM 10:30 AM 11:00 AM 11:30 AM 12:00 PM 2:00 PM 2:30 PM 3:00 PM 3:30 PM 4:…" at bounding box center [260, 151] width 158 height 47
click at [402, 200] on div "**********" at bounding box center [256, 103] width 512 height 206
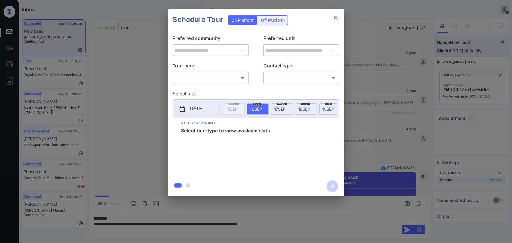
scroll to position [1297, 0]
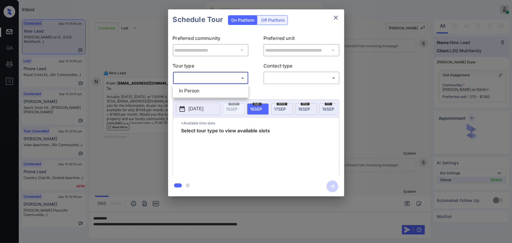
click at [219, 81] on body "Inbox [PERSON_NAME] Online Set yourself offline Set yourself on break Profile S…" at bounding box center [256, 121] width 512 height 243
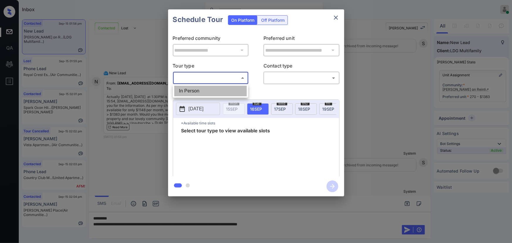
click at [205, 90] on li "In Person" at bounding box center [210, 91] width 73 height 11
type input "********"
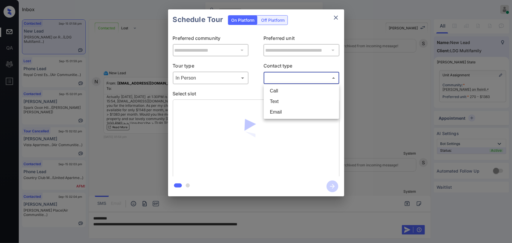
click at [281, 78] on body "Inbox [PERSON_NAME] Online Set yourself offline Set yourself on break Profile S…" at bounding box center [256, 121] width 512 height 243
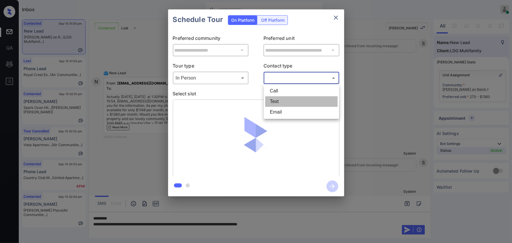
click at [280, 103] on li "Text" at bounding box center [301, 101] width 73 height 11
type input "****"
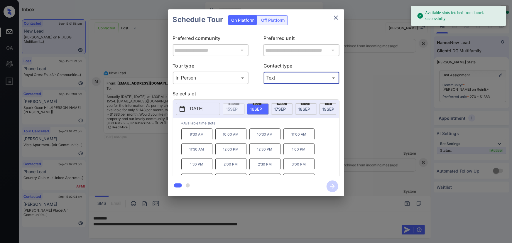
click at [260, 107] on span "16 SEP" at bounding box center [256, 109] width 12 height 5
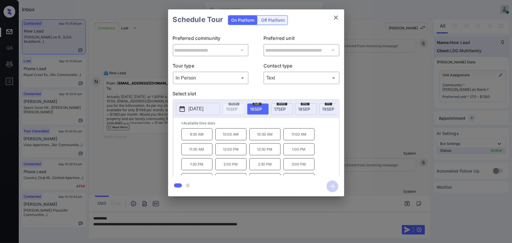
click at [198, 167] on p "1:30 PM" at bounding box center [196, 164] width 31 height 12
click at [170, 223] on div at bounding box center [256, 121] width 512 height 243
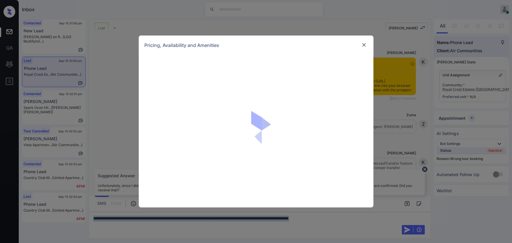
scroll to position [3046, 0]
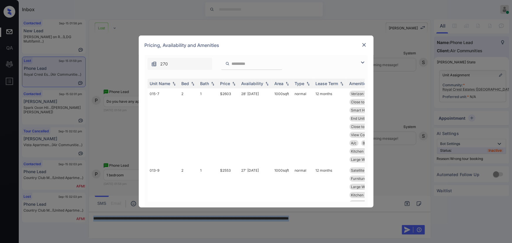
click at [364, 62] on img at bounding box center [362, 62] width 7 height 7
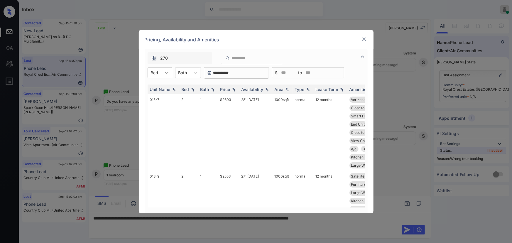
click at [161, 71] on div at bounding box center [166, 73] width 11 height 11
click at [245, 219] on div "**********" at bounding box center [256, 121] width 512 height 243
click at [363, 39] on img at bounding box center [364, 39] width 6 height 6
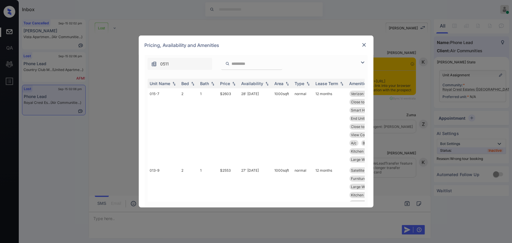
scroll to position [3405, 0]
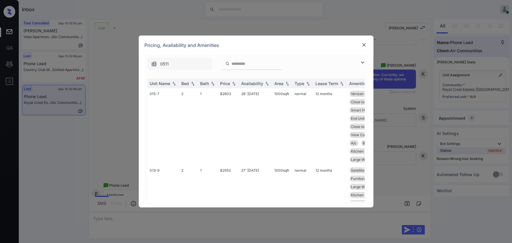
click at [365, 60] on img at bounding box center [362, 62] width 7 height 7
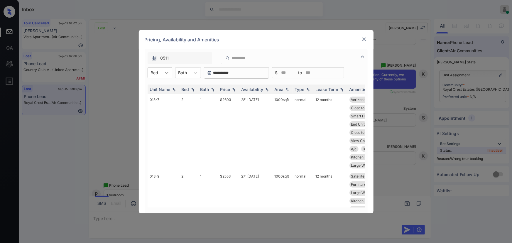
click at [167, 75] on div at bounding box center [166, 73] width 11 height 11
click at [159, 86] on div "1" at bounding box center [160, 87] width 25 height 11
click at [197, 73] on icon at bounding box center [196, 73] width 6 height 6
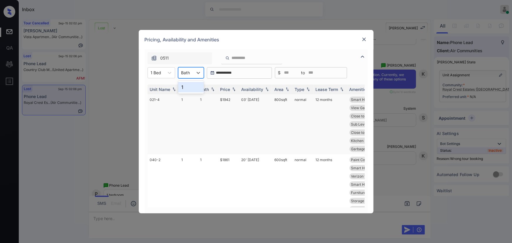
click at [188, 88] on div "1" at bounding box center [191, 87] width 26 height 11
click at [232, 90] on img at bounding box center [234, 89] width 6 height 4
click at [231, 98] on td "$1861" at bounding box center [228, 124] width 21 height 60
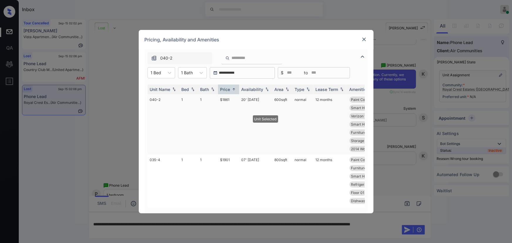
copy td "600 sqft"
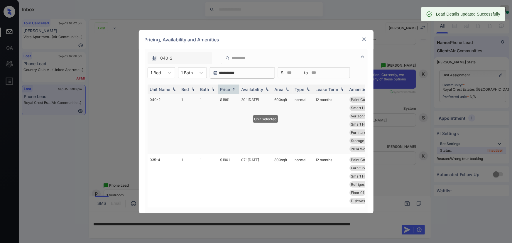
drag, startPoint x: 288, startPoint y: 100, endPoint x: 272, endPoint y: 100, distance: 16.1
click at [273, 99] on td "600 sqft" at bounding box center [282, 124] width 20 height 60
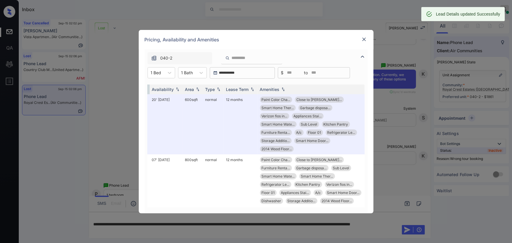
scroll to position [0, 91]
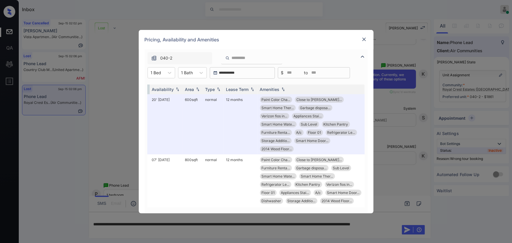
click at [366, 36] on div at bounding box center [364, 39] width 7 height 7
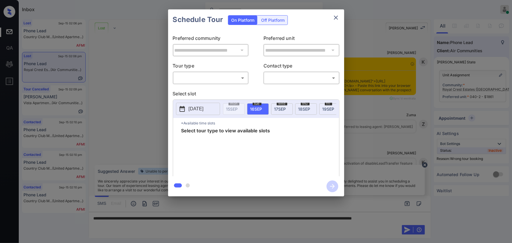
scroll to position [3405, 0]
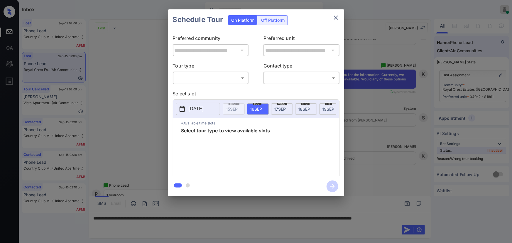
click at [212, 78] on body "Inbox [PERSON_NAME] Online Set yourself offline Set yourself on break Profile S…" at bounding box center [256, 121] width 512 height 243
click at [374, 144] on div at bounding box center [256, 121] width 512 height 243
click at [330, 223] on div at bounding box center [256, 121] width 512 height 243
